Goal: Navigation & Orientation: Find specific page/section

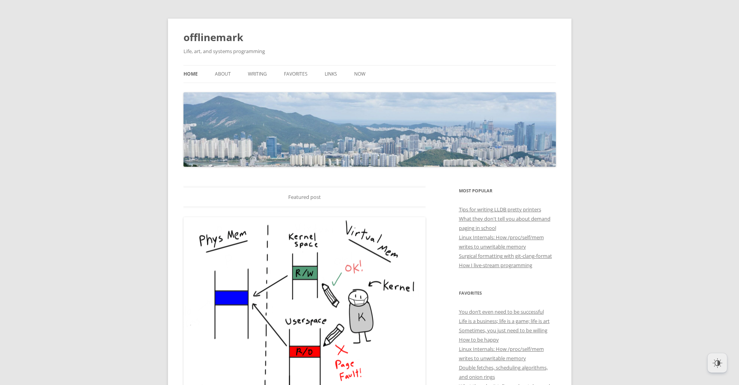
scroll to position [7527, 0]
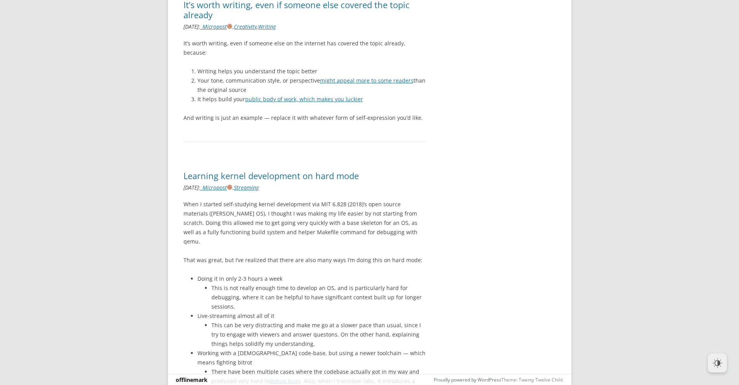
scroll to position [16579, 0]
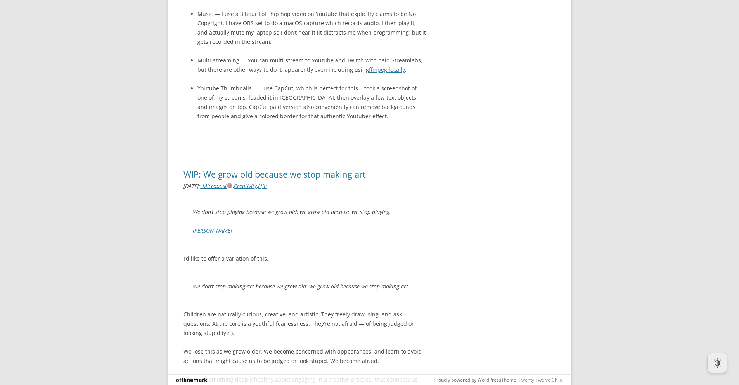
scroll to position [20515, 0]
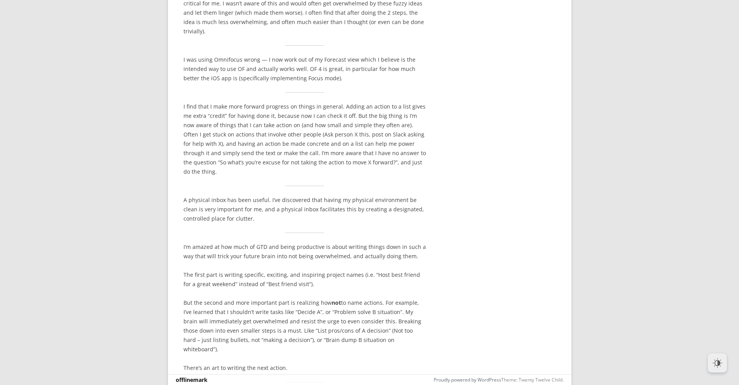
scroll to position [25682, 0]
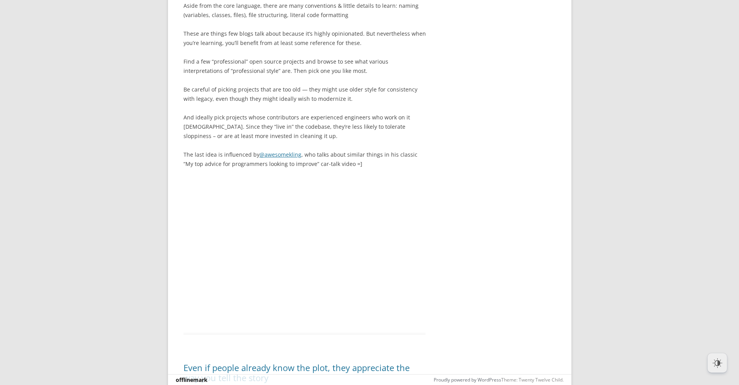
scroll to position [30109, 0]
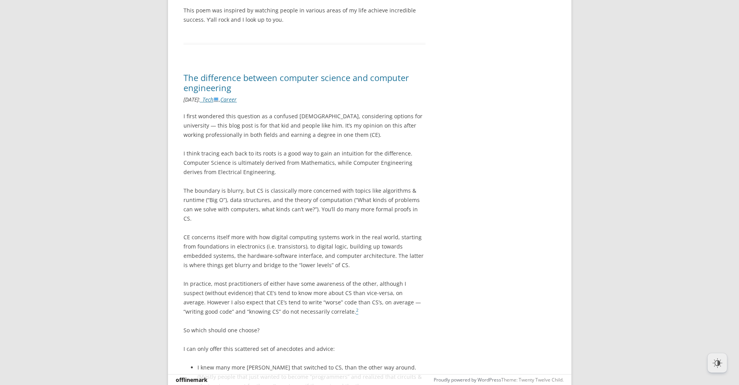
scroll to position [30120, 0]
